Goal: Information Seeking & Learning: Learn about a topic

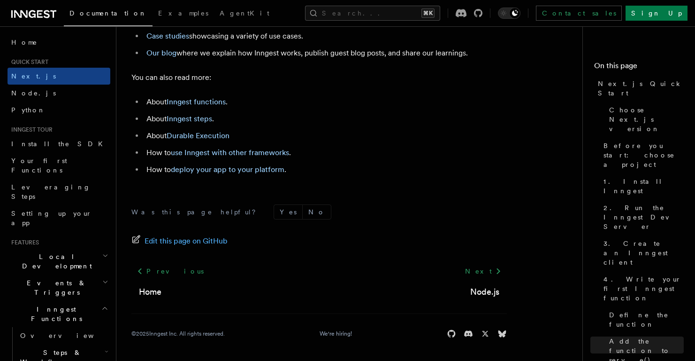
scroll to position [5969, 0]
click at [83, 160] on link "Your first Functions" at bounding box center [59, 165] width 103 height 26
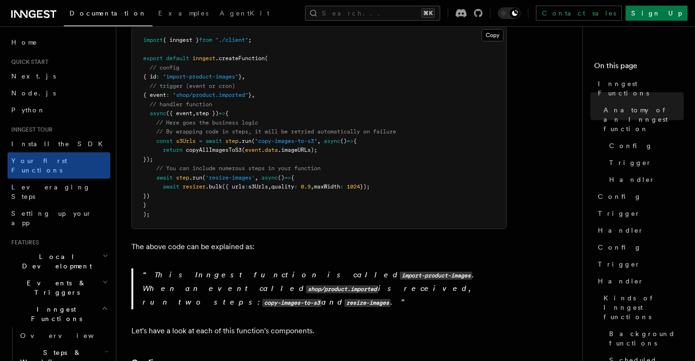
scroll to position [297, 0]
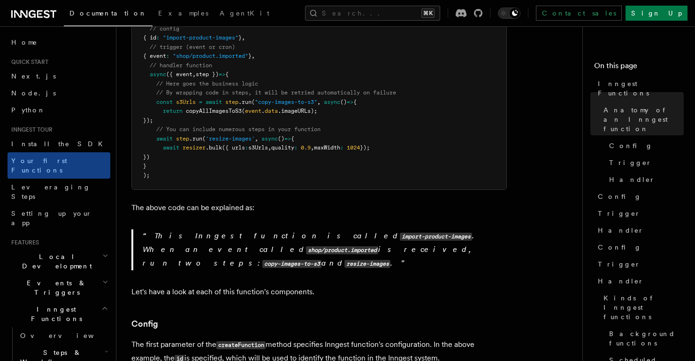
click at [251, 201] on p "The above code can be explained as:" at bounding box center [319, 207] width 376 height 13
drag, startPoint x: 251, startPoint y: 194, endPoint x: 135, endPoint y: 192, distance: 116.0
click at [135, 201] on p "The above code can be explained as:" at bounding box center [319, 207] width 376 height 13
click at [255, 201] on p "The above code can be explained as:" at bounding box center [319, 207] width 376 height 13
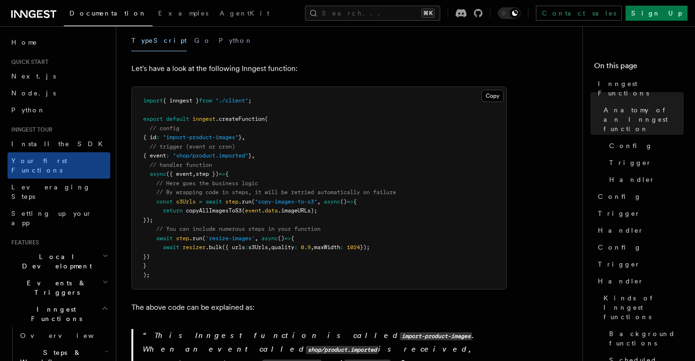
scroll to position [169, 0]
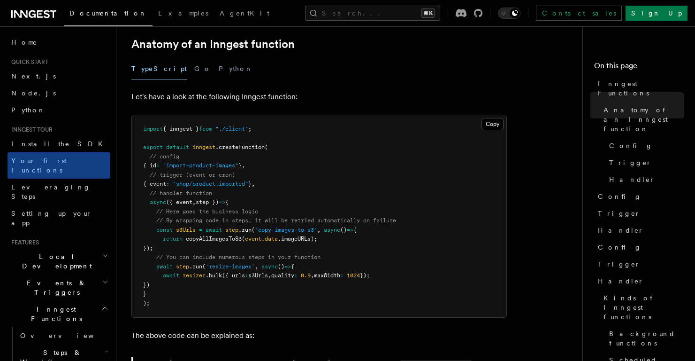
click at [204, 90] on p "Let's have a look at the following Inngest function:" at bounding box center [319, 96] width 376 height 13
drag, startPoint x: 204, startPoint y: 83, endPoint x: 214, endPoint y: 82, distance: 9.4
click at [214, 90] on p "Let's have a look at the following Inngest function:" at bounding box center [319, 96] width 376 height 13
click at [184, 90] on p "Let's have a look at the following Inngest function:" at bounding box center [319, 96] width 376 height 13
drag, startPoint x: 184, startPoint y: 84, endPoint x: 231, endPoint y: 83, distance: 47.4
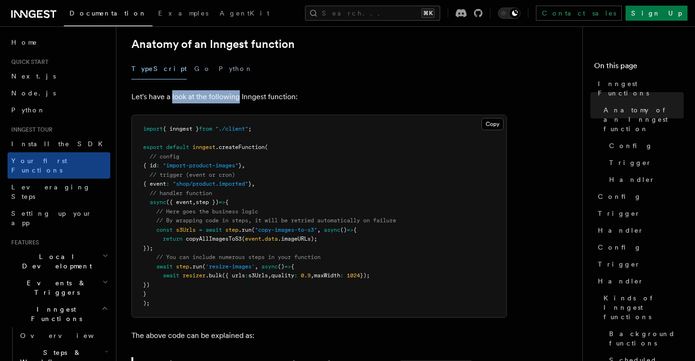
click at [231, 90] on p "Let's have a look at the following Inngest function:" at bounding box center [319, 96] width 376 height 13
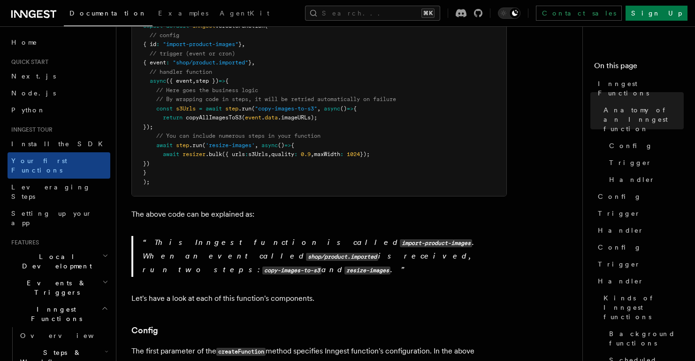
scroll to position [291, 0]
click at [286, 105] on span ""copy-images-to-s3"" at bounding box center [286, 108] width 62 height 7
drag, startPoint x: 323, startPoint y: 93, endPoint x: 276, endPoint y: 100, distance: 46.9
click at [332, 99] on pre "import { inngest } from "./client" ; export default inngest .createFunction ( /…" at bounding box center [319, 94] width 375 height 202
drag, startPoint x: 231, startPoint y: 100, endPoint x: 282, endPoint y: 103, distance: 50.8
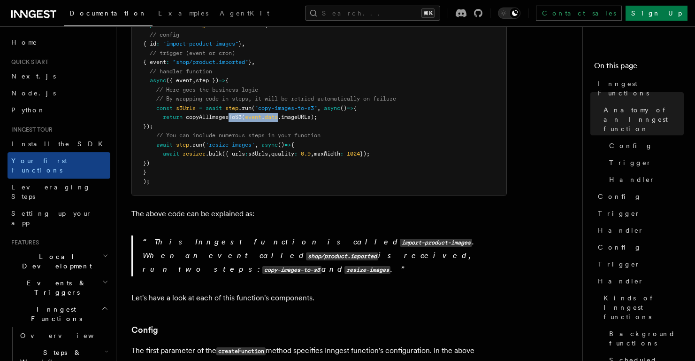
click at [282, 103] on pre "import { inngest } from "./client" ; export default inngest .createFunction ( /…" at bounding box center [319, 94] width 375 height 202
drag, startPoint x: 325, startPoint y: 104, endPoint x: 262, endPoint y: 125, distance: 66.8
click at [325, 104] on pre "import { inngest } from "./client" ; export default inngest .createFunction ( /…" at bounding box center [319, 94] width 375 height 202
drag, startPoint x: 187, startPoint y: 128, endPoint x: 255, endPoint y: 131, distance: 68.2
click at [255, 141] on span "await step .run ( 'resize-images' , async () => {" at bounding box center [218, 144] width 151 height 7
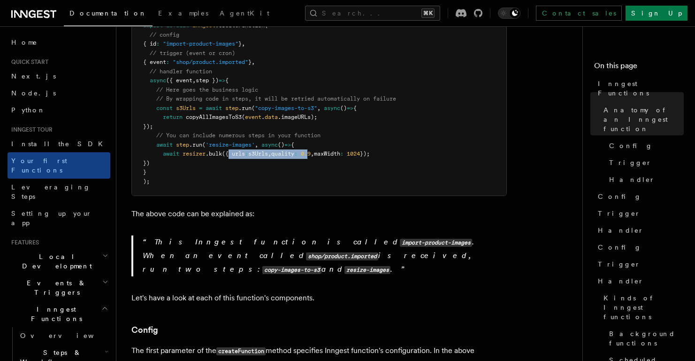
drag, startPoint x: 253, startPoint y: 142, endPoint x: 318, endPoint y: 143, distance: 65.7
click at [318, 150] on span "await resizer .bulk ({ urls : s3Urls , quality : 0.9 , maxWidth : 1024 });" at bounding box center [256, 153] width 227 height 7
click at [360, 150] on span "1024" at bounding box center [353, 153] width 13 height 7
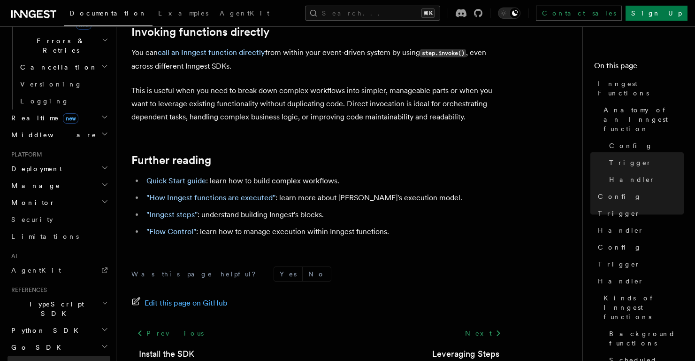
scroll to position [1943, 0]
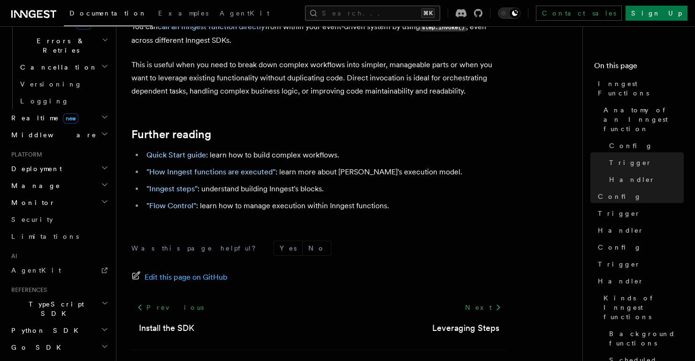
click at [393, 12] on button "Search... ⌘K" at bounding box center [372, 13] width 135 height 15
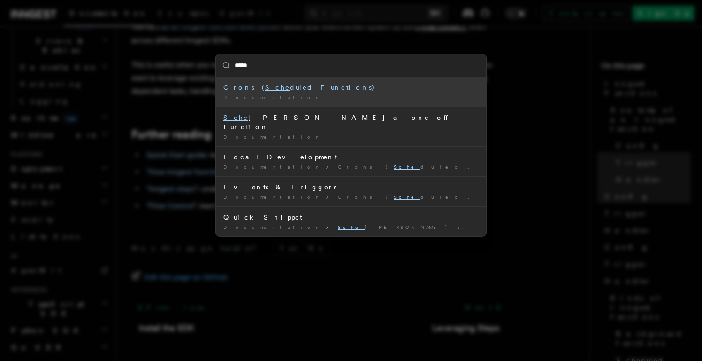
type input "******"
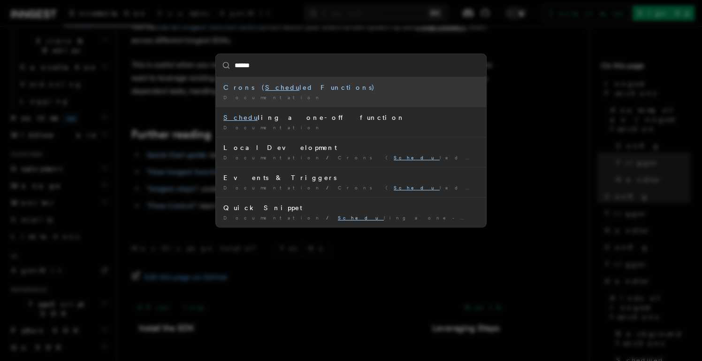
click at [270, 91] on div "Crons ( Schedu led Functions)" at bounding box center [350, 87] width 255 height 9
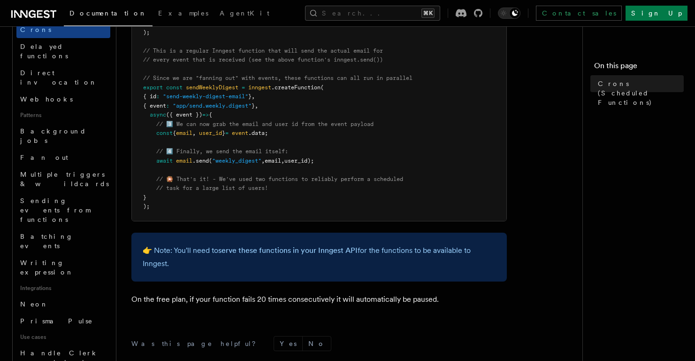
scroll to position [534, 0]
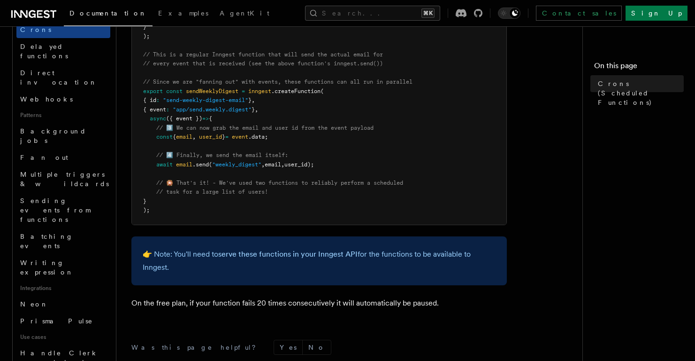
click at [558, 101] on article "Features Events & Triggers Crons (Scheduled Functions) You can create scheduled…" at bounding box center [353, 1] width 444 height 989
